Goal: Information Seeking & Learning: Learn about a topic

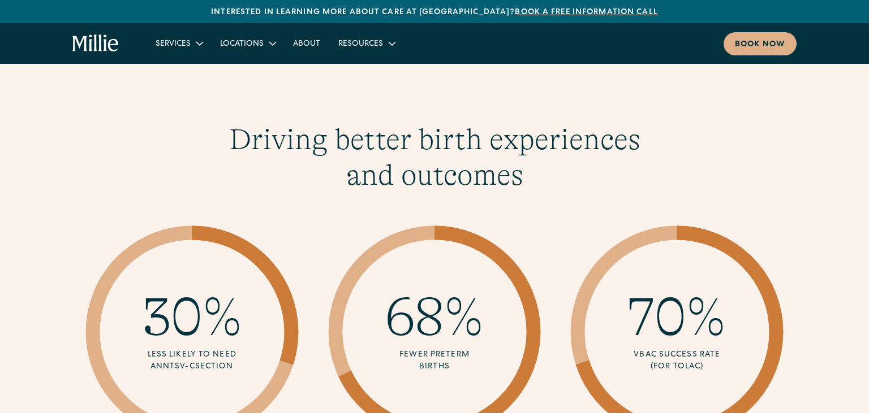
scroll to position [1373, 0]
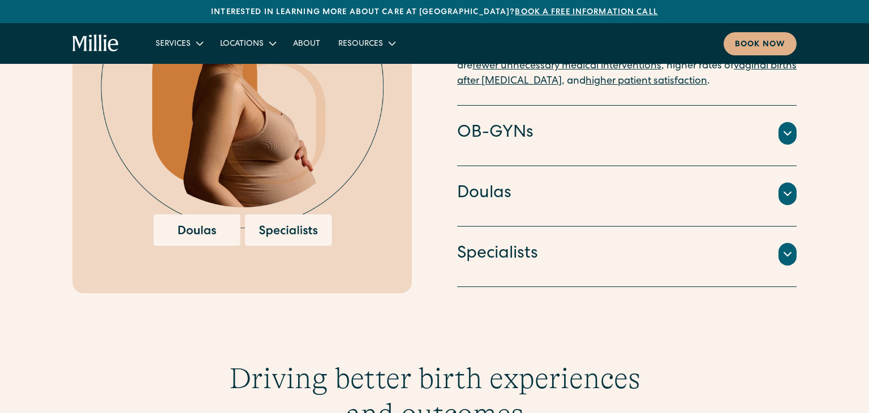
click at [285, 213] on img at bounding box center [242, 90] width 283 height 312
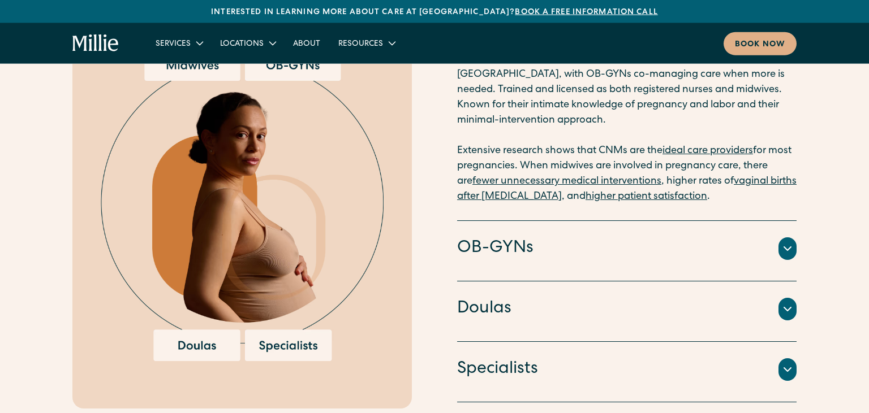
scroll to position [1254, 0]
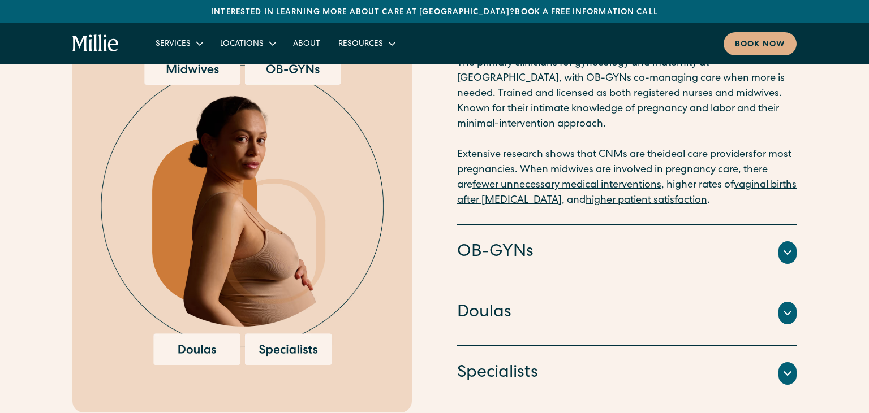
click at [534, 362] on h4 "Specialists" at bounding box center [497, 374] width 81 height 24
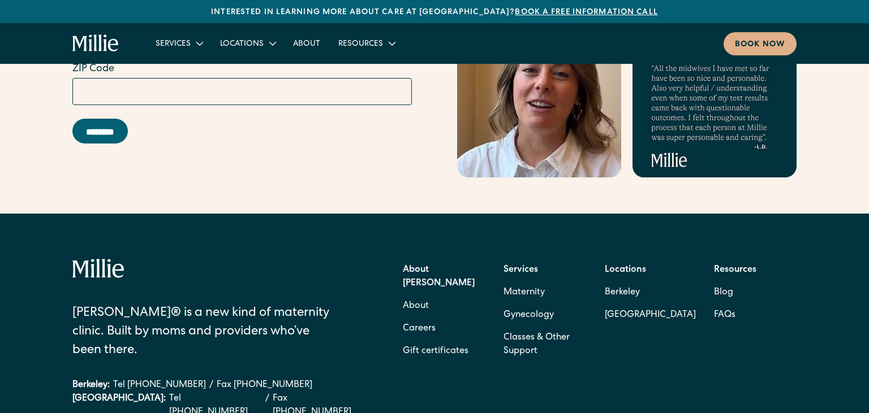
scroll to position [4642, 0]
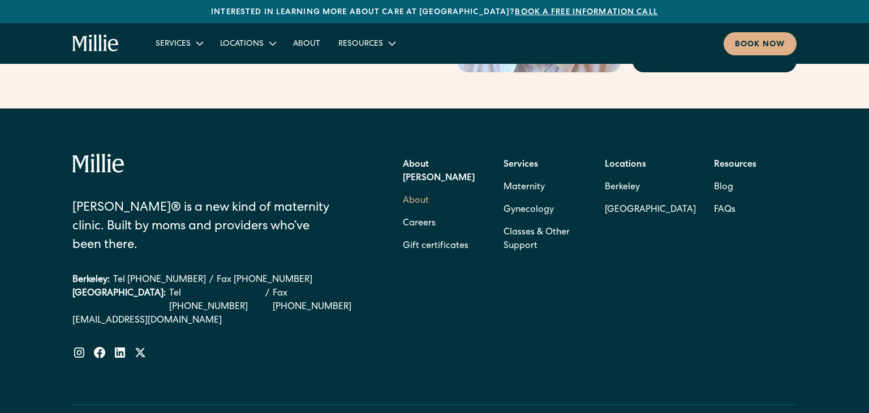
click at [417, 190] on link "About" at bounding box center [416, 201] width 26 height 23
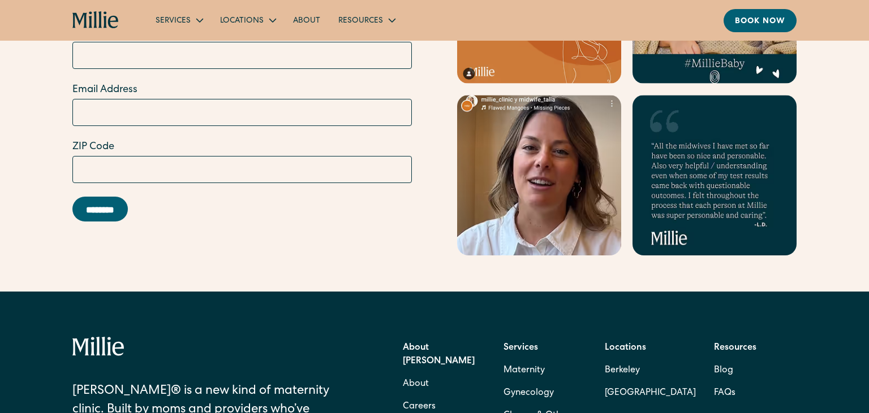
scroll to position [3678, 0]
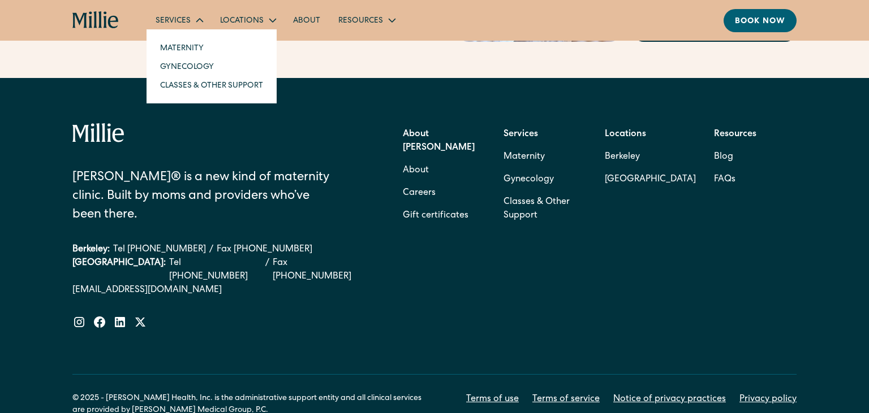
click at [168, 37] on nav "Maternity Gynecology Classes & Other Support" at bounding box center [211, 66] width 130 height 74
click at [175, 44] on link "Maternity" at bounding box center [211, 47] width 121 height 19
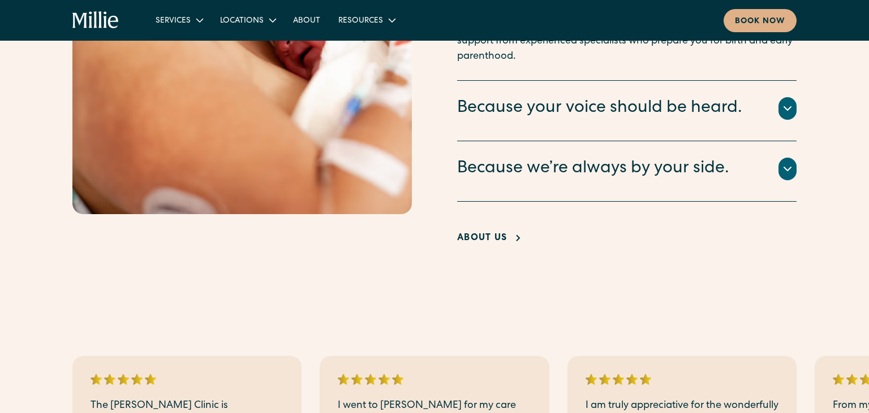
scroll to position [2688, 0]
